Goal: Transaction & Acquisition: Purchase product/service

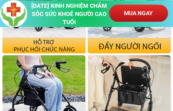
scroll to position [1339, 0]
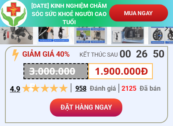
scroll to position [226, 0]
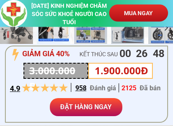
click at [9, 82] on div at bounding box center [86, 84] width 163 height 77
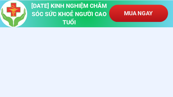
scroll to position [1905, 0]
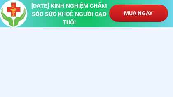
click at [131, 14] on p "MUA NGAY" at bounding box center [138, 13] width 64 height 18
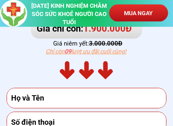
scroll to position [5586, 0]
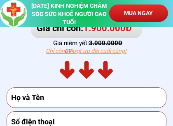
click at [55, 99] on input "text" at bounding box center [86, 98] width 155 height 20
type input "[PERSON_NAME] phó"
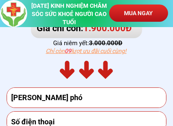
type input "0986003736"
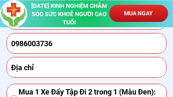
scroll to position [5665, 0]
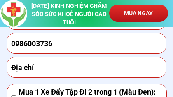
click at [16, 67] on input "text" at bounding box center [86, 67] width 155 height 20
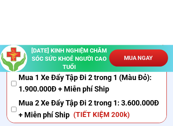
scroll to position [5750, 0]
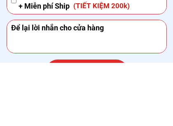
type input "6 [PERSON_NAME], phường [GEOGRAPHIC_DATA]"
click at [18, 83] on textarea at bounding box center [86, 99] width 155 height 33
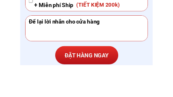
scroll to position [5788, 0]
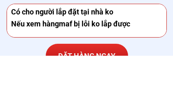
click at [67, 46] on textarea "Có cho người lắp đặt tại nhà ko Nếu xem hàngmaf bị lỗi ko lắp được" at bounding box center [86, 62] width 155 height 33
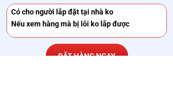
click at [140, 46] on textarea "Có cho người lắp đặt tại nhà ko Nếu xem hàng mà bị lỗi ko lắp được" at bounding box center [86, 62] width 155 height 33
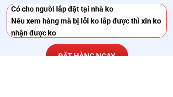
click at [88, 46] on textarea "Có cho người lắp đặt tại nhà ko Nếu xem hàng mà bị lỗi ko lắp được thì xin ko n…" at bounding box center [86, 62] width 155 height 33
click at [91, 46] on textarea "Có cho người lắp đặt tại nhà ko Nếu xem hàng mà bị lỗi ko lắp được thì xin ko n…" at bounding box center [86, 62] width 155 height 33
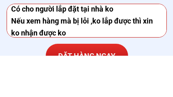
click at [40, 46] on textarea "Có cho người lắp đặt tại nhà ko Nếu xem hàng mà bị lỗi ,ko lắp được thì xin ko …" at bounding box center [86, 62] width 155 height 33
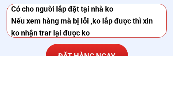
click at [105, 46] on textarea "Có cho người lắp đặt tại nhà ko Nếu xem hàng mà bị lỗi ,ko lắp được thì xin ko …" at bounding box center [86, 62] width 155 height 33
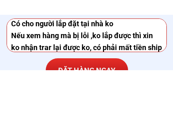
scroll to position [14, 0]
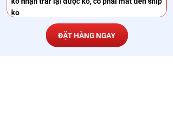
type textarea "Có cho người lắp đặt tại nhà ko Nếu xem hàng mà bị lỗi ,ko lắp được thì xin ko …"
click at [105, 84] on p "ĐẶT HÀNG NGAY" at bounding box center [86, 97] width 90 height 26
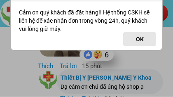
scroll to position [6393, 0]
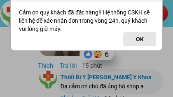
click at [140, 39] on button "OK" at bounding box center [139, 39] width 33 height 14
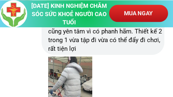
scroll to position [6129, 0]
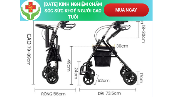
scroll to position [766, 0]
